Goal: Transaction & Acquisition: Purchase product/service

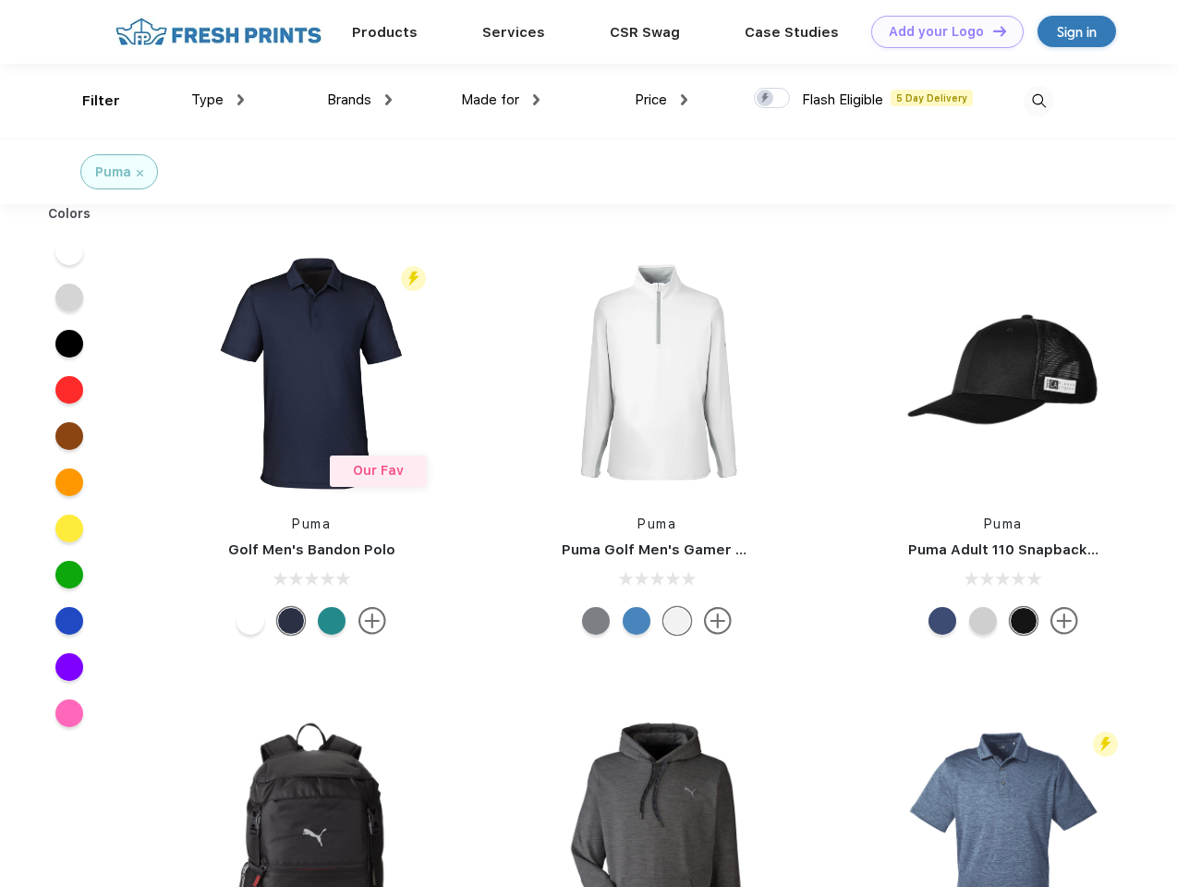
click at [941, 31] on link "Add your Logo Design Tool" at bounding box center [947, 32] width 152 height 32
click at [0, 0] on div "Design Tool" at bounding box center [0, 0] width 0 height 0
click at [992, 30] on link "Add your Logo Design Tool" at bounding box center [947, 32] width 152 height 32
click at [89, 101] on div "Filter" at bounding box center [101, 101] width 38 height 21
click at [218, 100] on span "Type" at bounding box center [207, 99] width 32 height 17
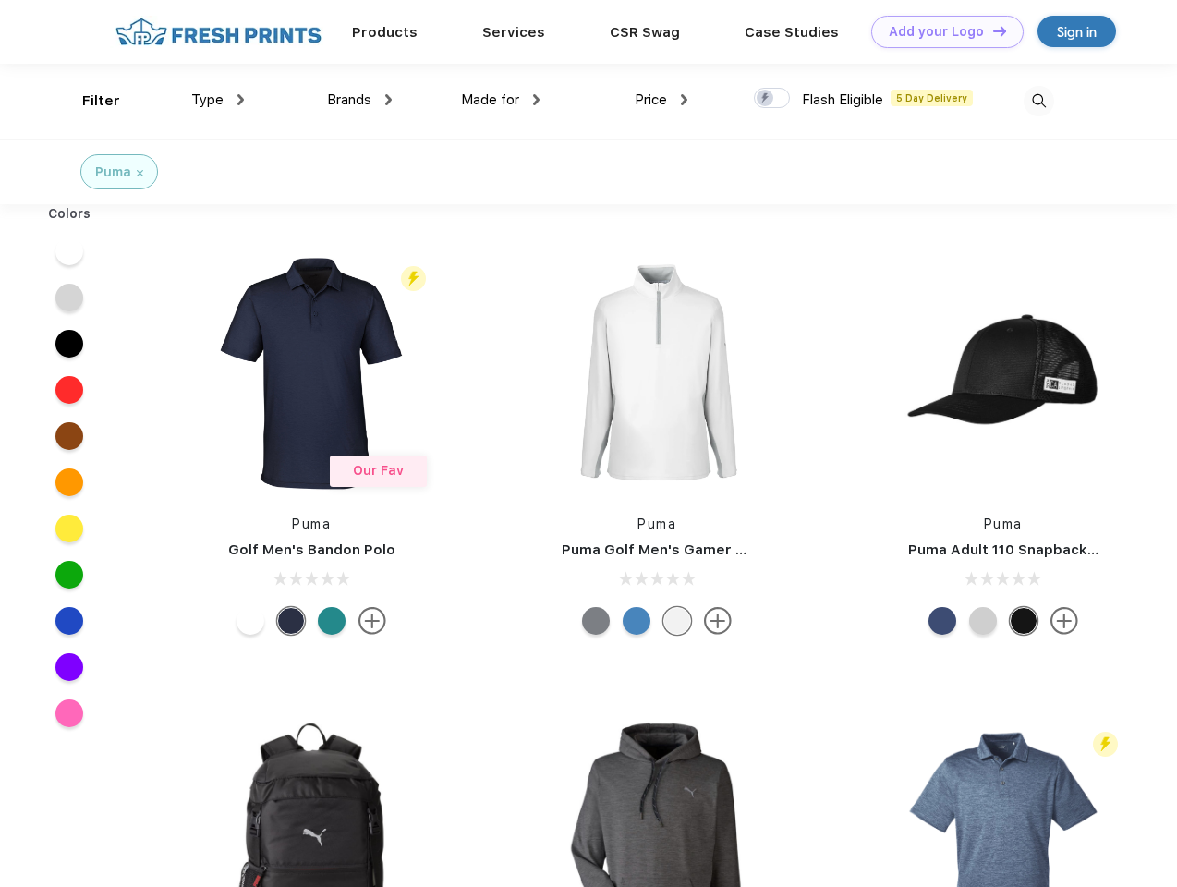
click at [360, 100] on span "Brands" at bounding box center [349, 99] width 44 height 17
click at [501, 100] on span "Made for" at bounding box center [490, 99] width 58 height 17
click at [662, 100] on span "Price" at bounding box center [651, 99] width 32 height 17
click at [773, 99] on div at bounding box center [772, 98] width 36 height 20
click at [766, 99] on input "checkbox" at bounding box center [760, 93] width 12 height 12
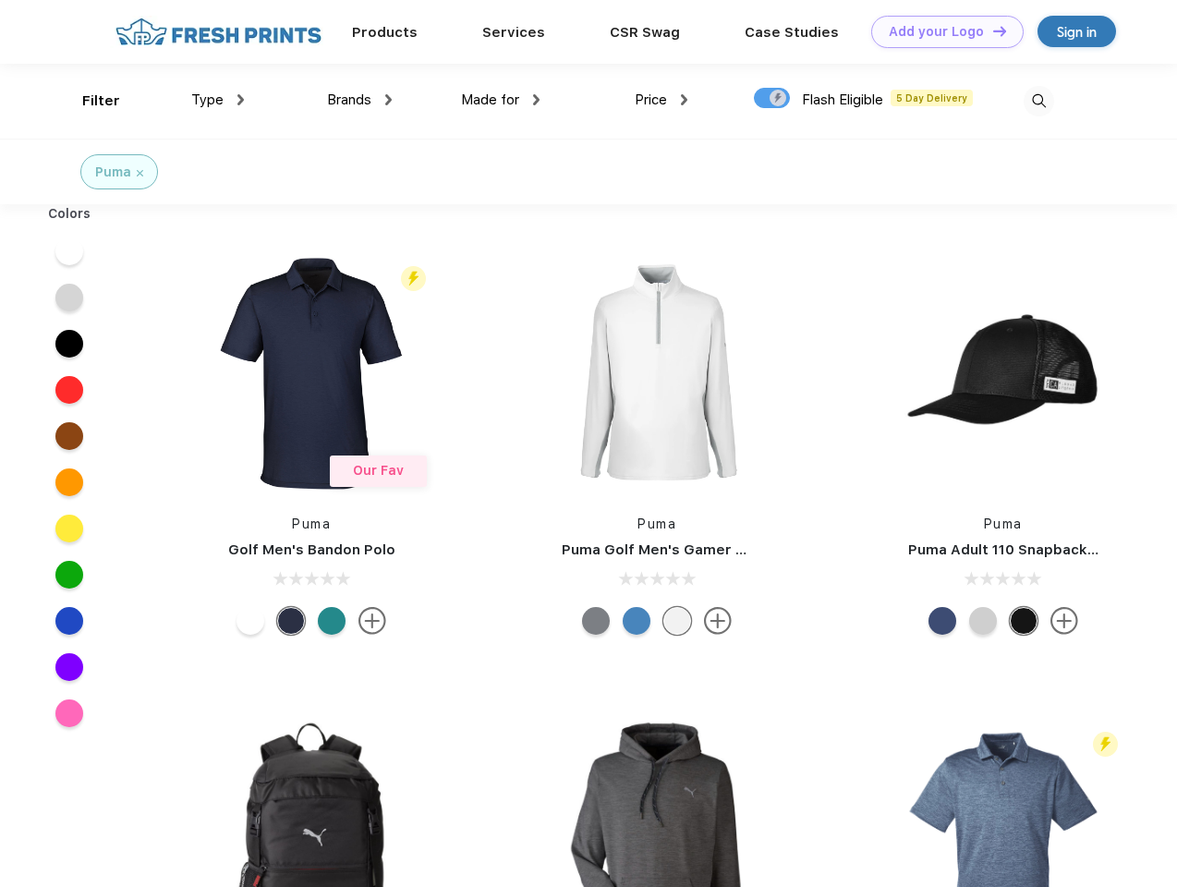
click at [1039, 101] on img at bounding box center [1039, 101] width 30 height 30
